Goal: Find specific page/section: Find specific page/section

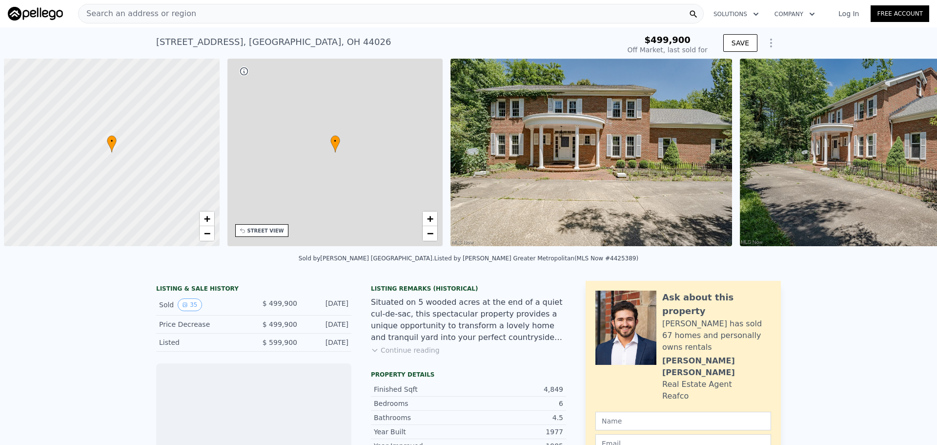
scroll to position [0, 4]
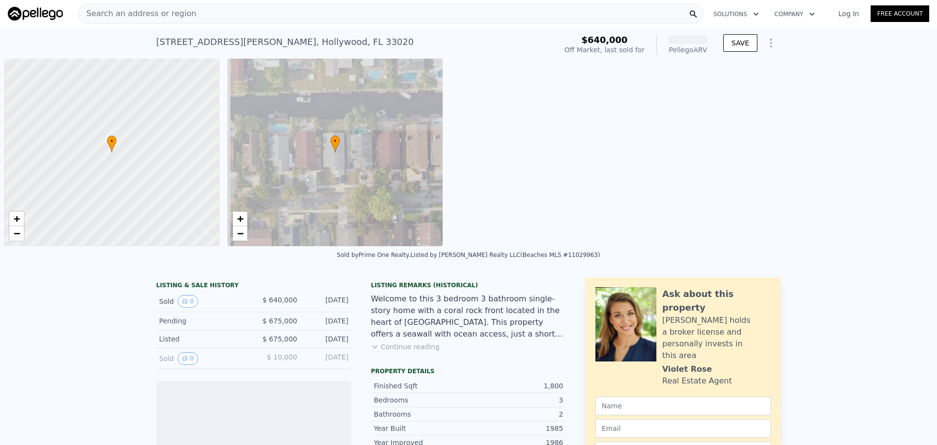
scroll to position [0, 4]
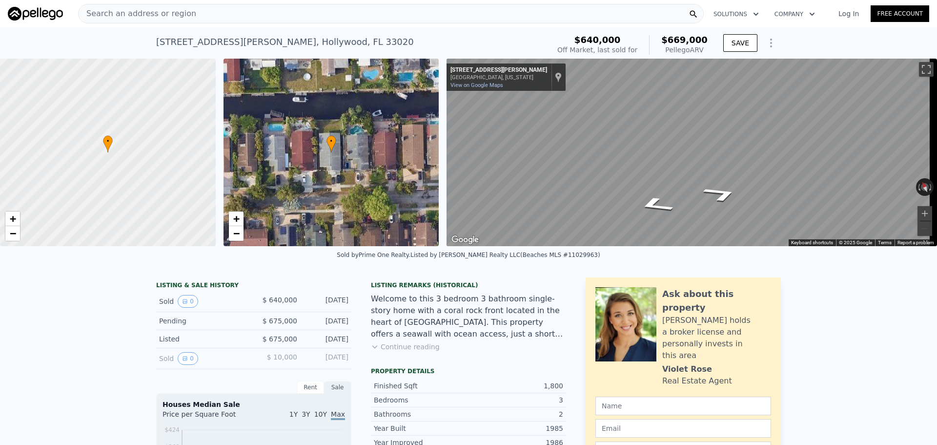
click at [685, 180] on div "Map" at bounding box center [692, 152] width 491 height 187
